Goal: Ask a question

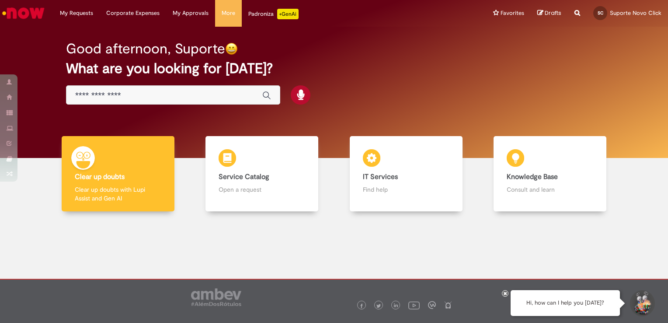
click at [651, 304] on button "Start Support Conversation" at bounding box center [642, 303] width 26 height 26
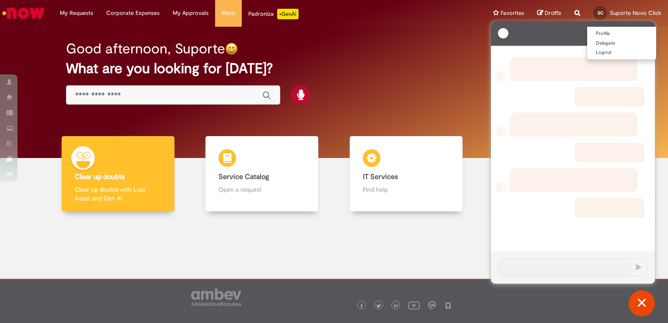
click at [630, 12] on span "Suporte Novo Click" at bounding box center [636, 12] width 52 height 7
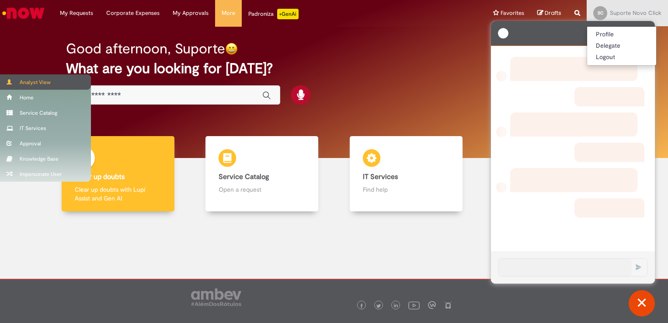
click at [7, 80] on span at bounding box center [10, 81] width 7 height 5
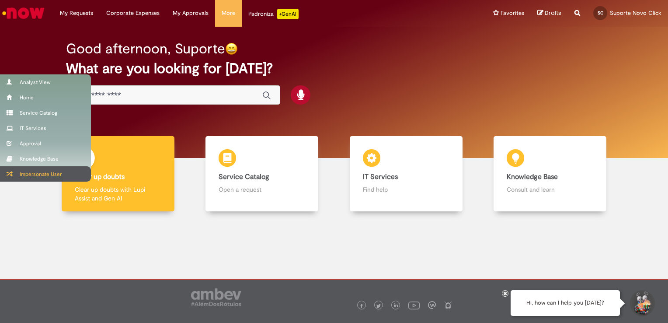
click at [32, 170] on div "Impersonate User" at bounding box center [45, 173] width 91 height 15
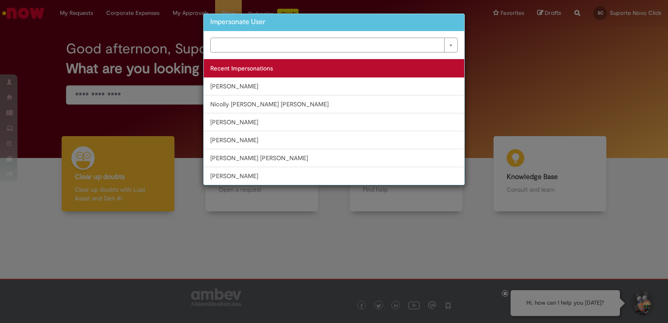
click at [261, 101] on link "Nicolly [PERSON_NAME] [PERSON_NAME]" at bounding box center [334, 104] width 261 height 18
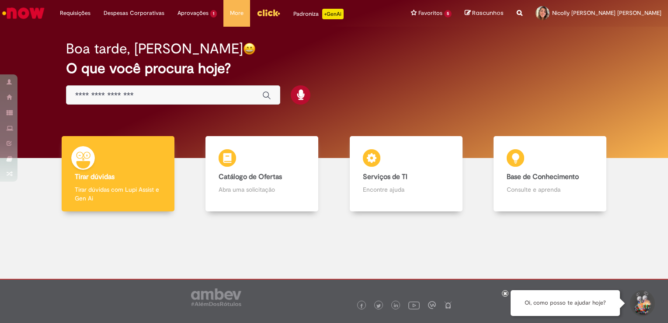
click at [643, 304] on button "Iniciar Conversa de Suporte" at bounding box center [642, 303] width 26 height 26
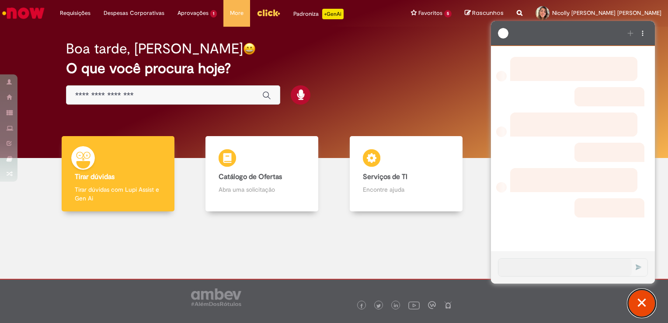
click at [643, 304] on button "Fechar conversa de suporte" at bounding box center [642, 303] width 26 height 26
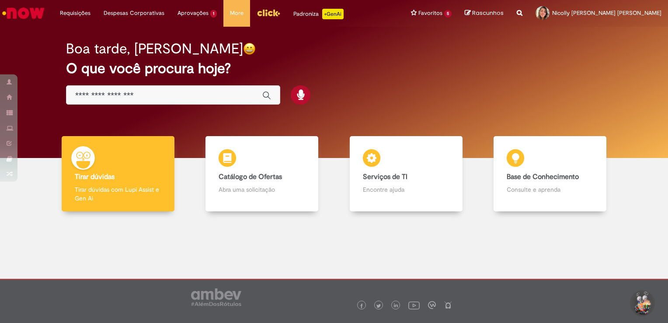
click at [643, 304] on button "Iniciar Conversa de Suporte" at bounding box center [642, 303] width 26 height 26
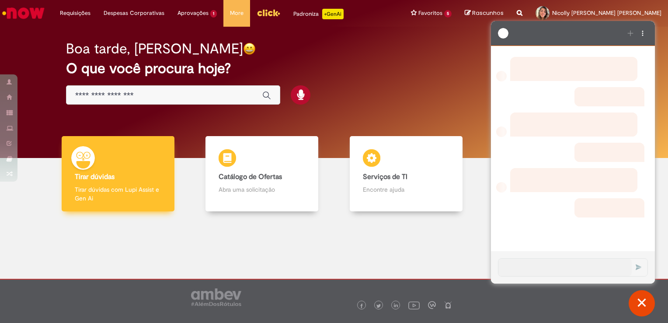
click at [109, 184] on div "Tirar dúvidas Tirar dúvidas Tirar dúvidas com Lupi Assist e Gen Ai" at bounding box center [118, 174] width 113 height 76
